Goal: Check status

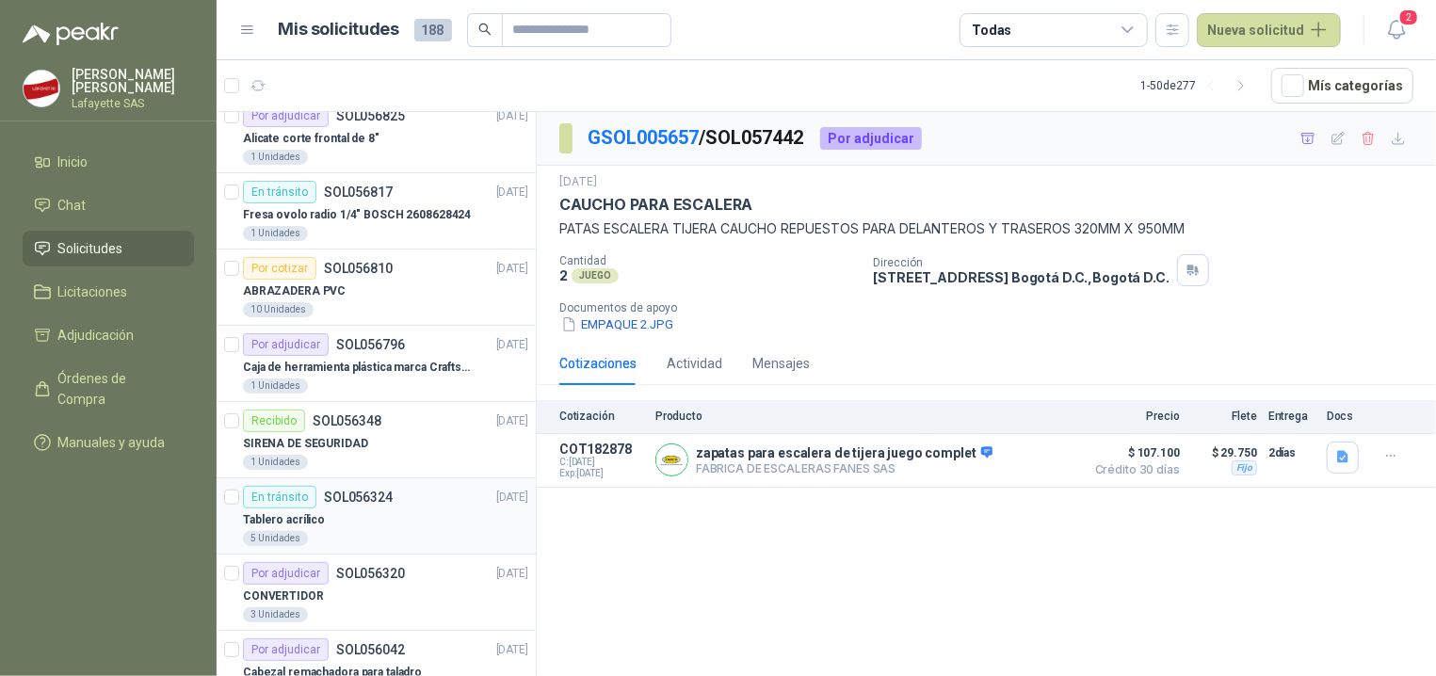
scroll to position [568, 0]
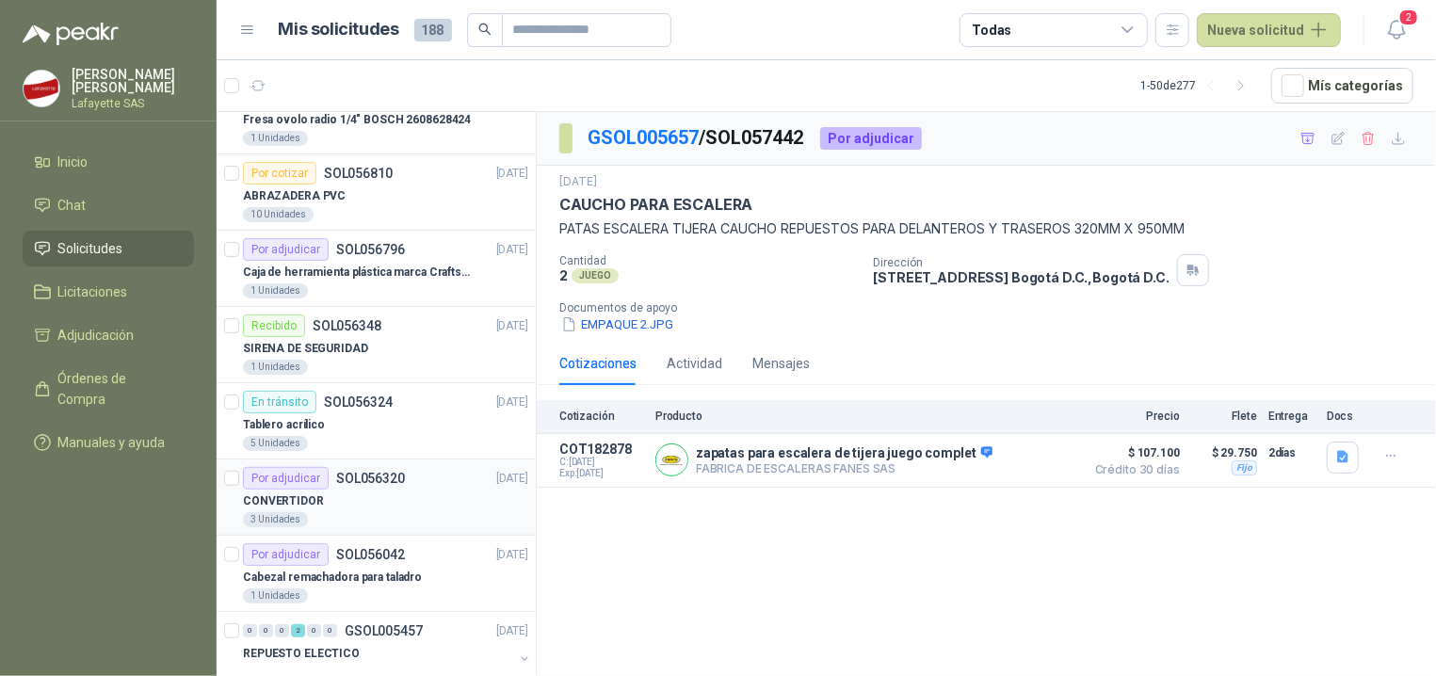
click at [344, 505] on div "CONVERTIDOR" at bounding box center [385, 501] width 285 height 23
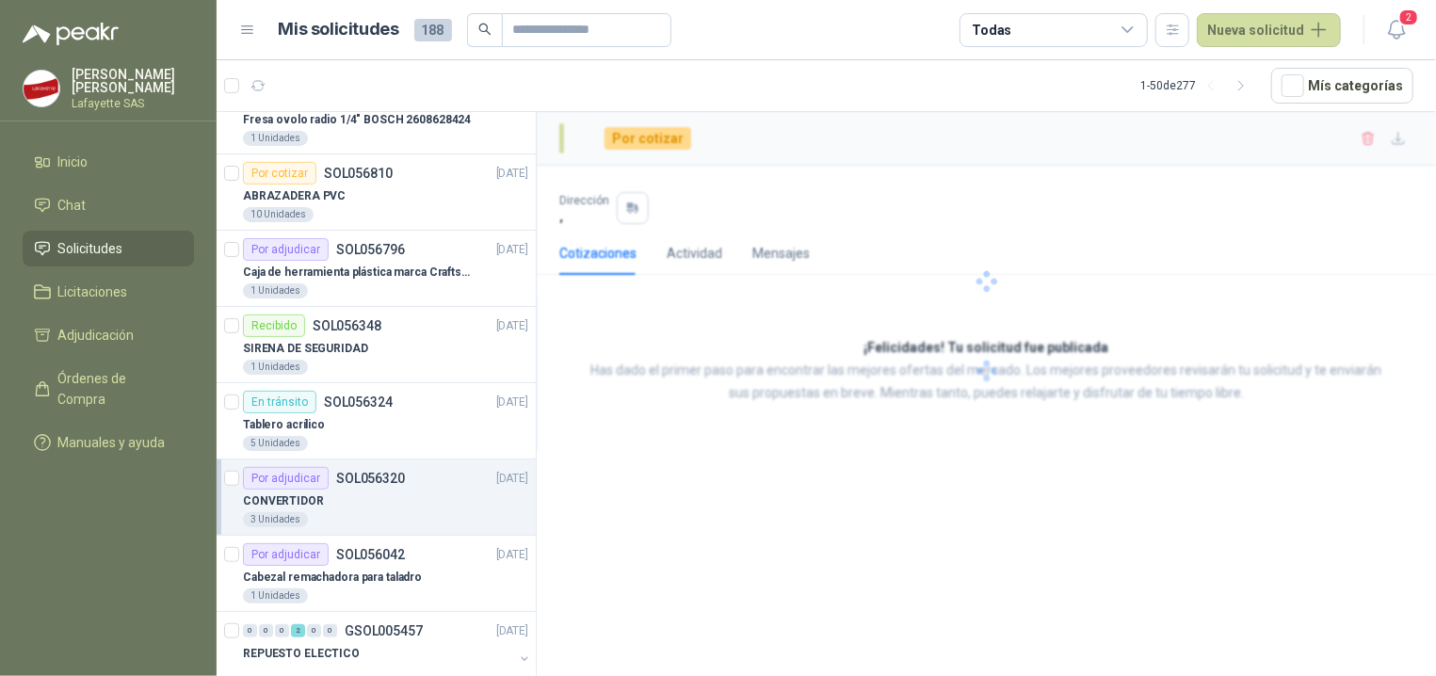
scroll to position [568, 0]
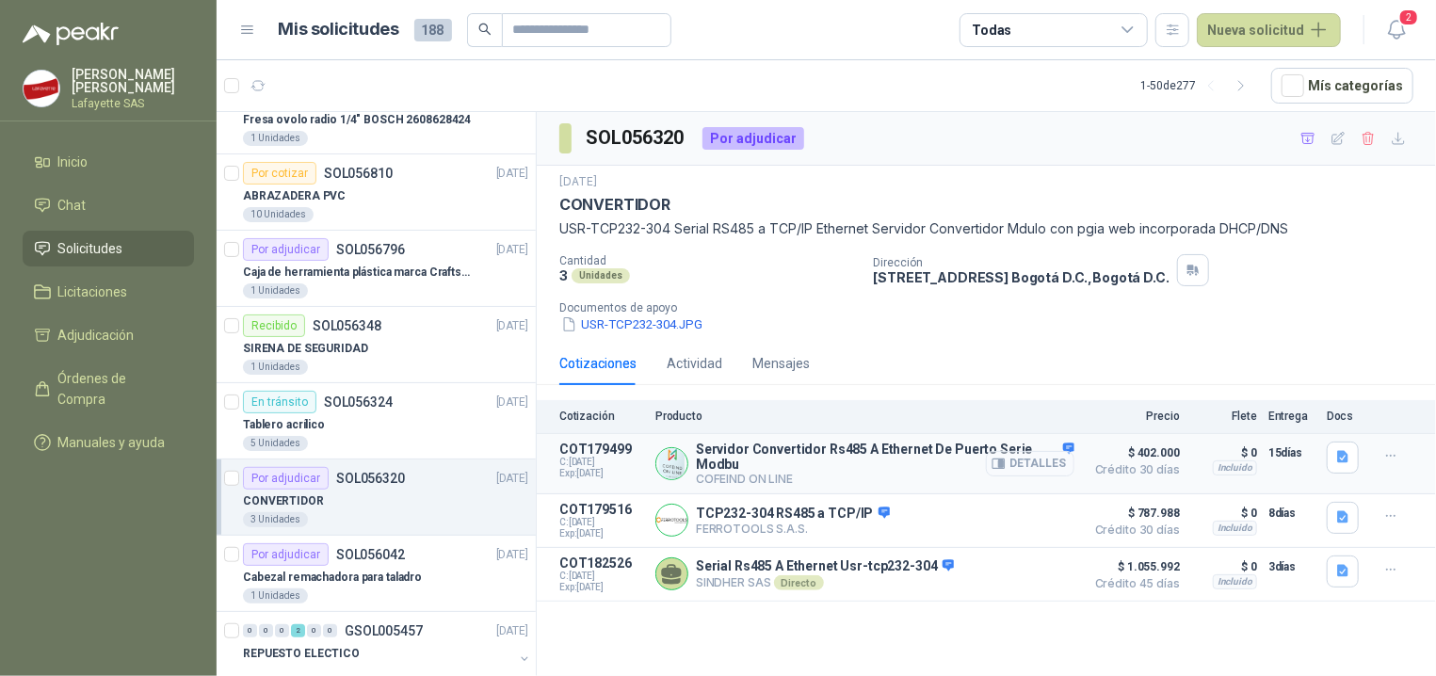
click at [1021, 471] on button "Detalles" at bounding box center [1030, 463] width 89 height 25
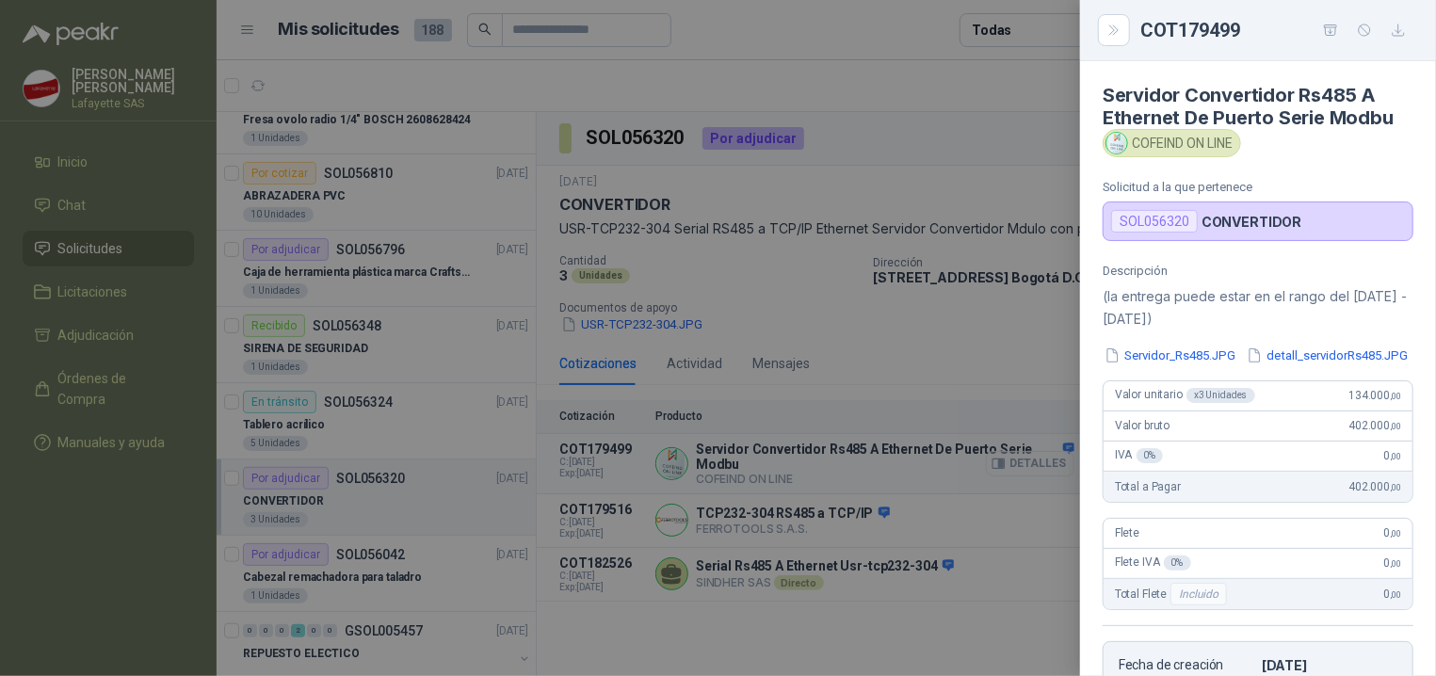
scroll to position [392, 0]
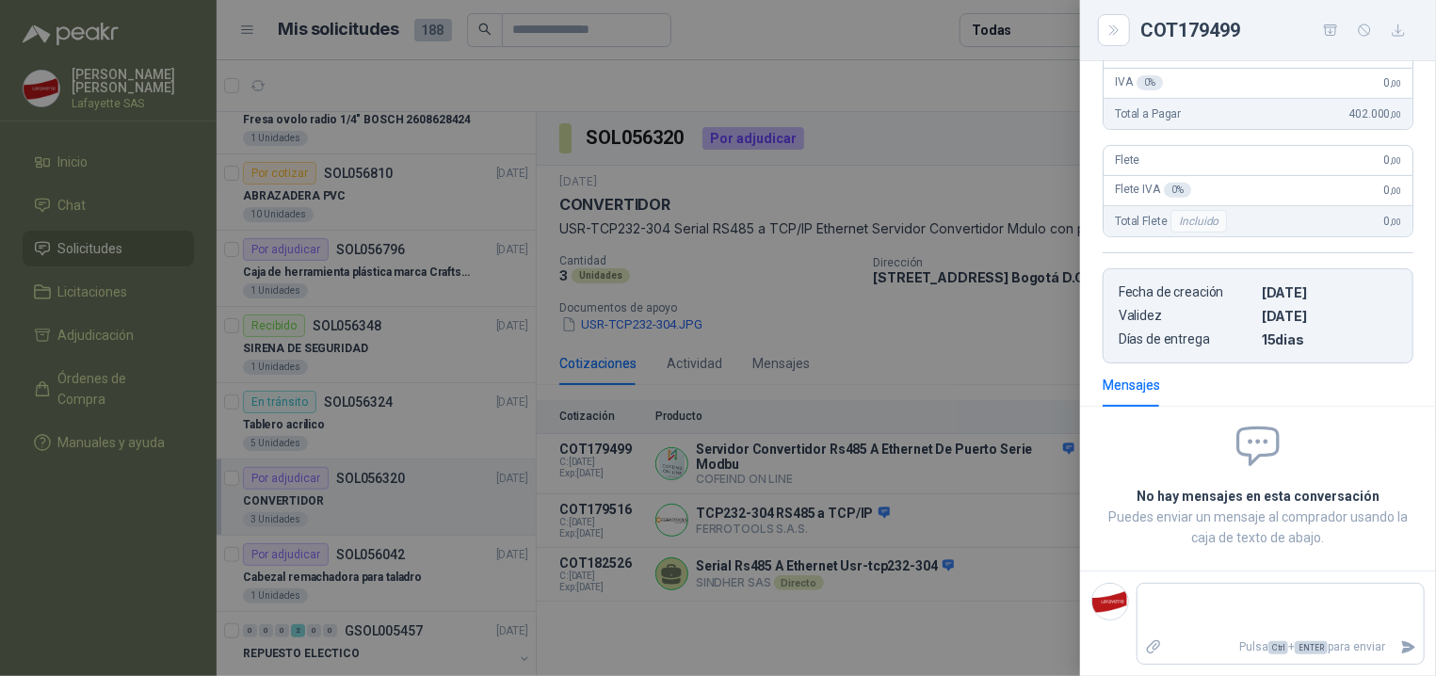
click at [785, 444] on div at bounding box center [718, 338] width 1436 height 676
